Goal: Task Accomplishment & Management: Use online tool/utility

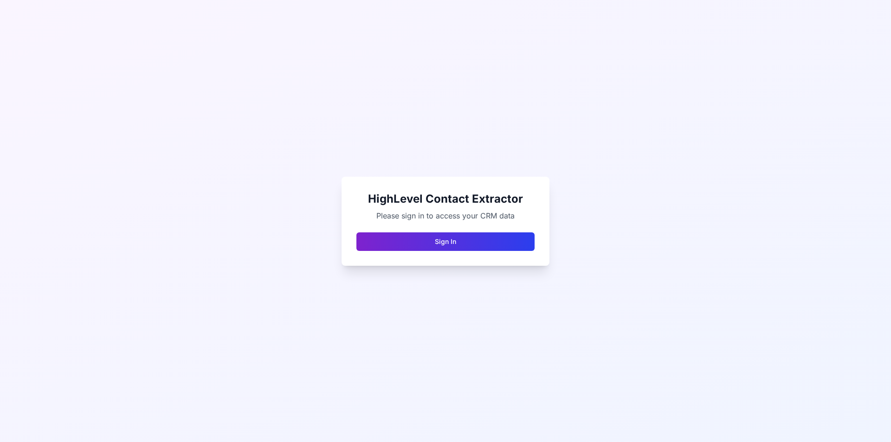
click at [465, 247] on button "Sign In" at bounding box center [445, 241] width 178 height 19
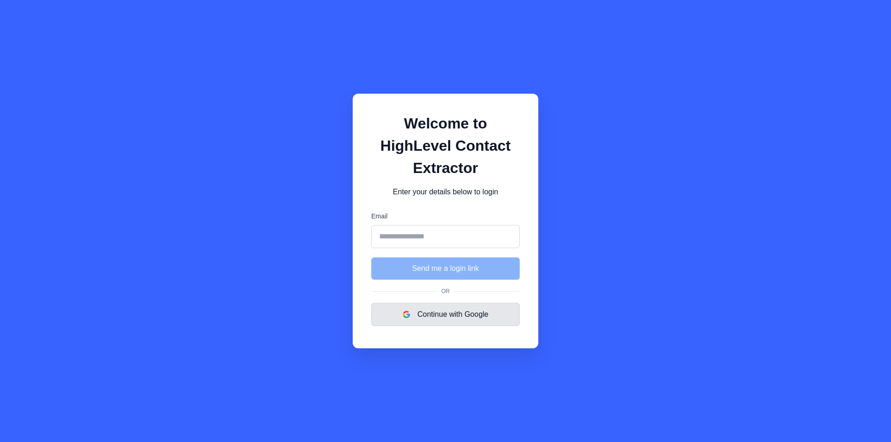
click at [451, 317] on button "Continue with Google" at bounding box center [445, 314] width 148 height 23
